Goal: Navigation & Orientation: Find specific page/section

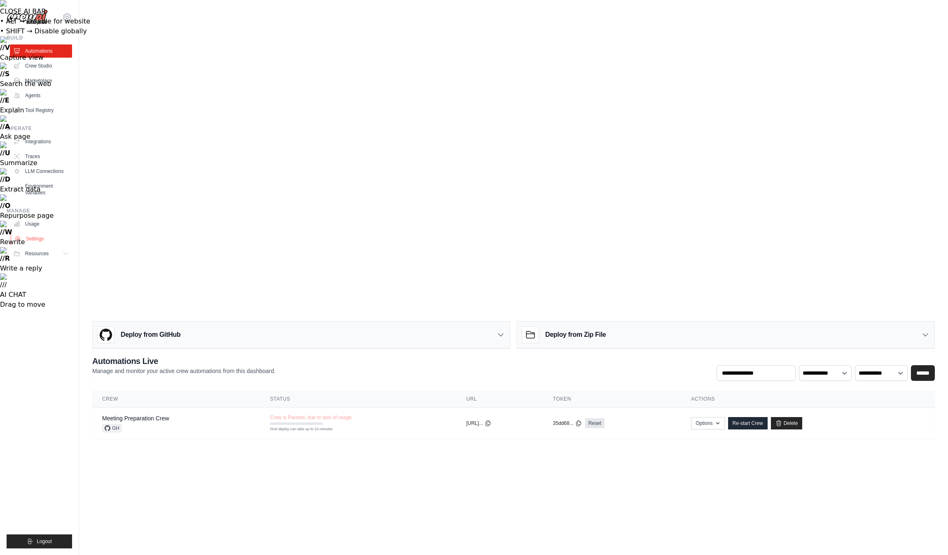
click at [30, 237] on link "Settings" at bounding box center [42, 238] width 62 height 13
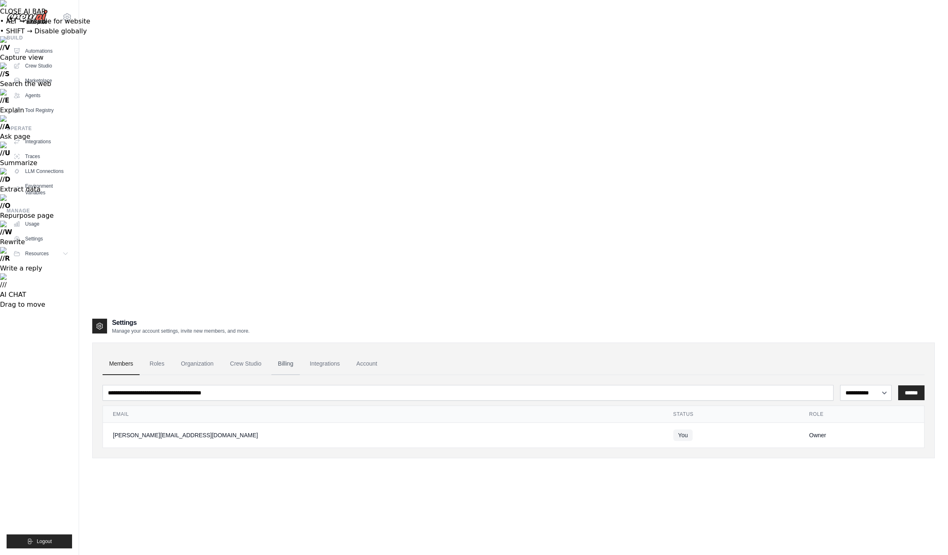
click at [286, 353] on link "Billing" at bounding box center [285, 364] width 28 height 22
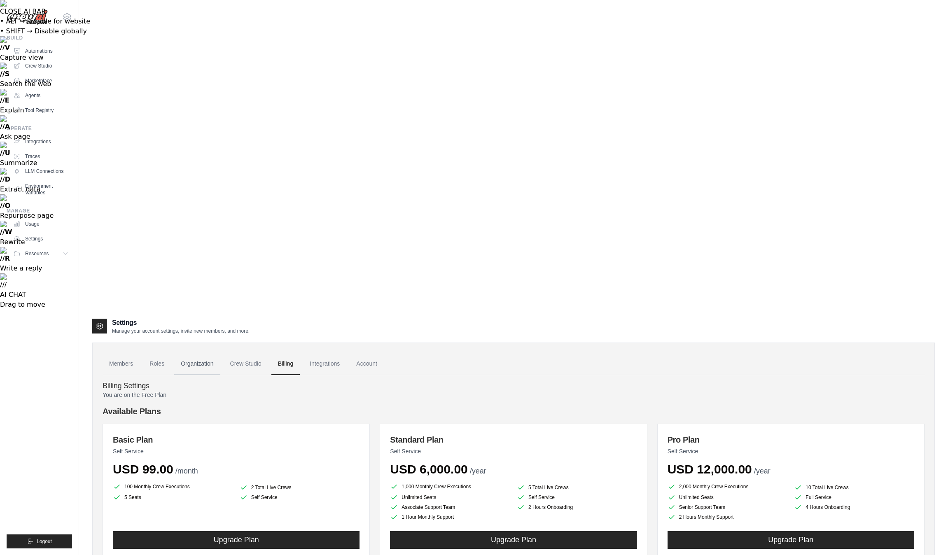
click at [206, 353] on link "Organization" at bounding box center [197, 364] width 46 height 22
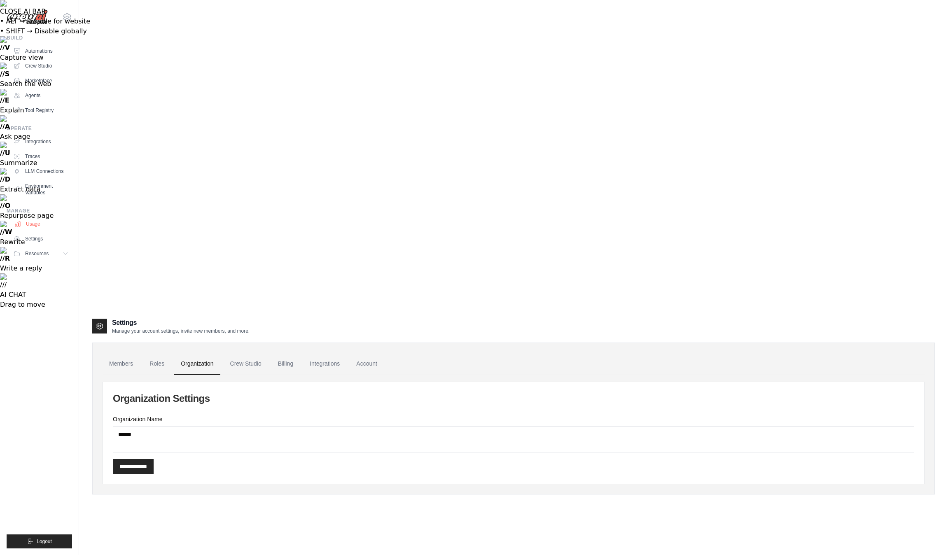
click at [35, 223] on link "Usage" at bounding box center [42, 223] width 62 height 13
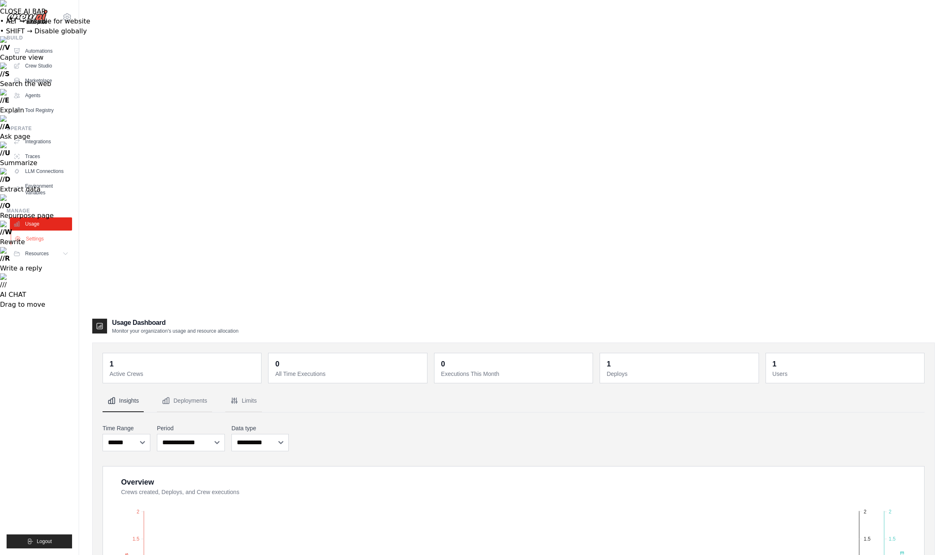
click at [35, 236] on link "Settings" at bounding box center [42, 238] width 62 height 13
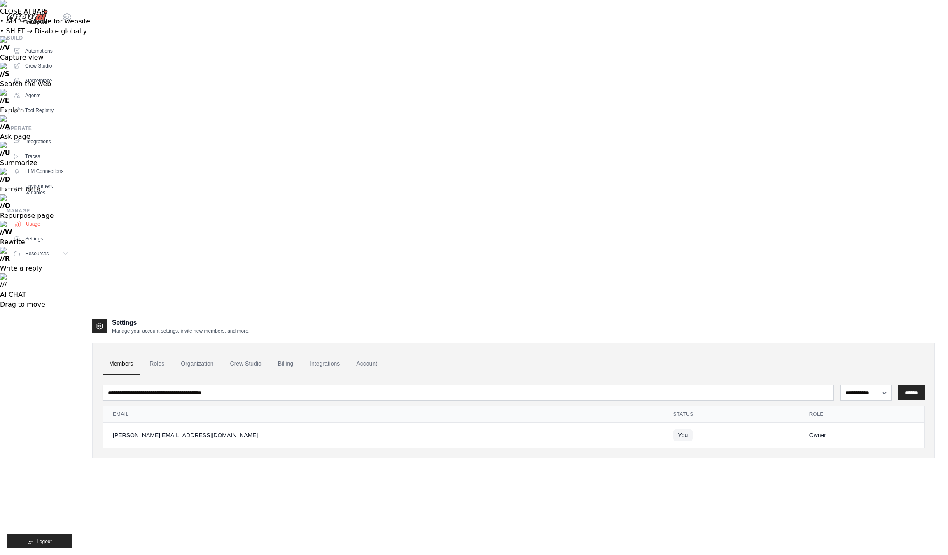
click at [30, 221] on link "Usage" at bounding box center [42, 223] width 62 height 13
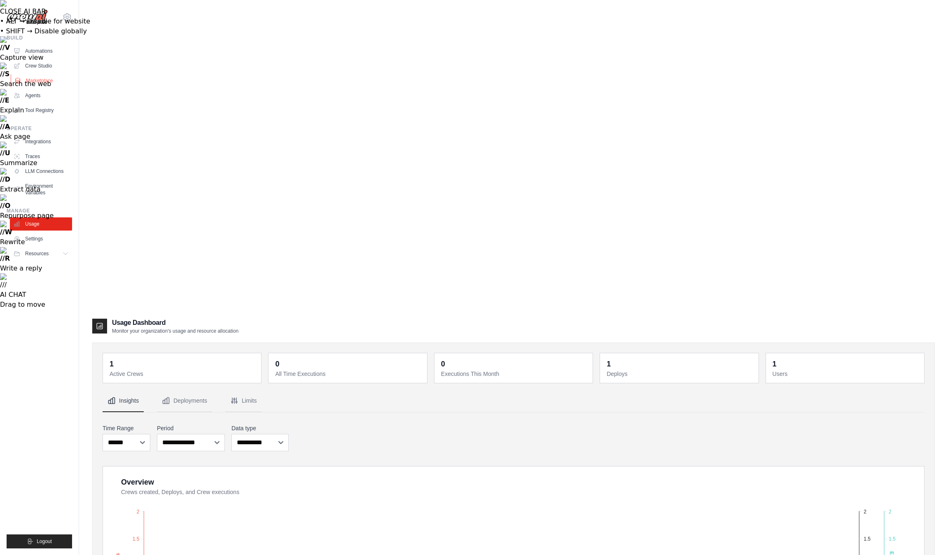
click at [39, 81] on link "Marketplace" at bounding box center [42, 80] width 62 height 13
